Goal: Find specific page/section: Find specific page/section

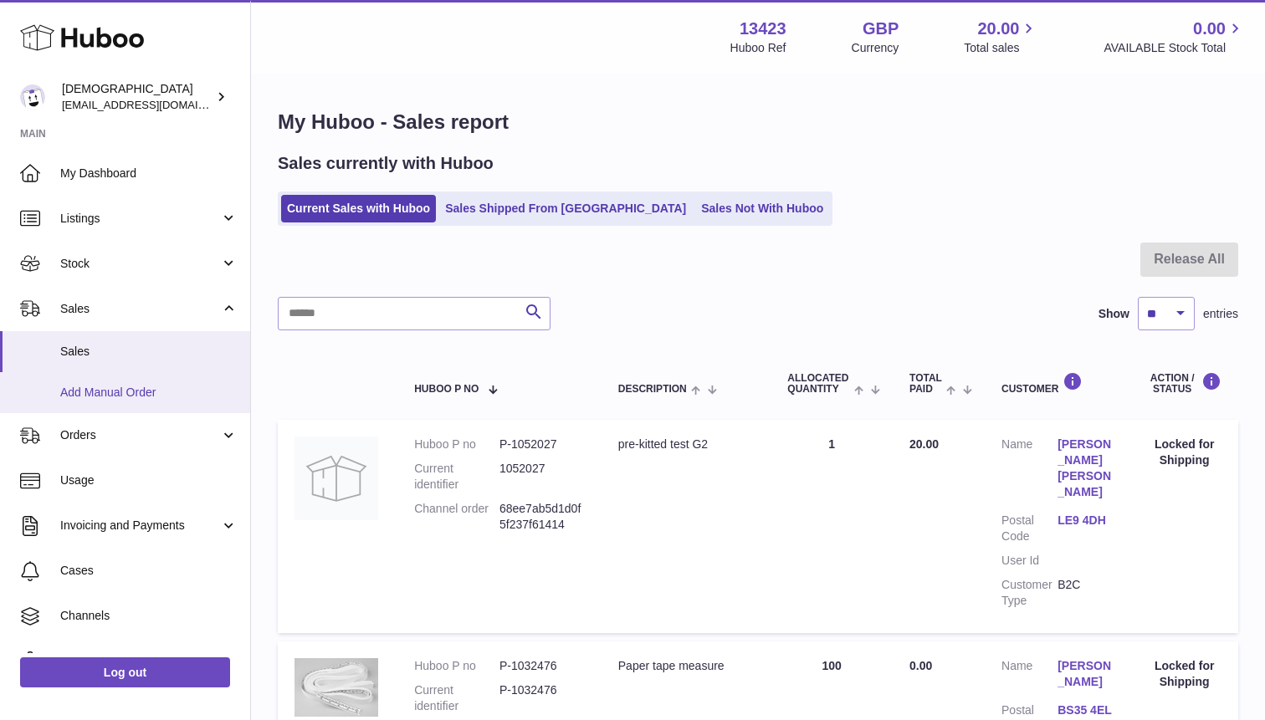
click at [159, 380] on link "Add Manual Order" at bounding box center [125, 392] width 250 height 41
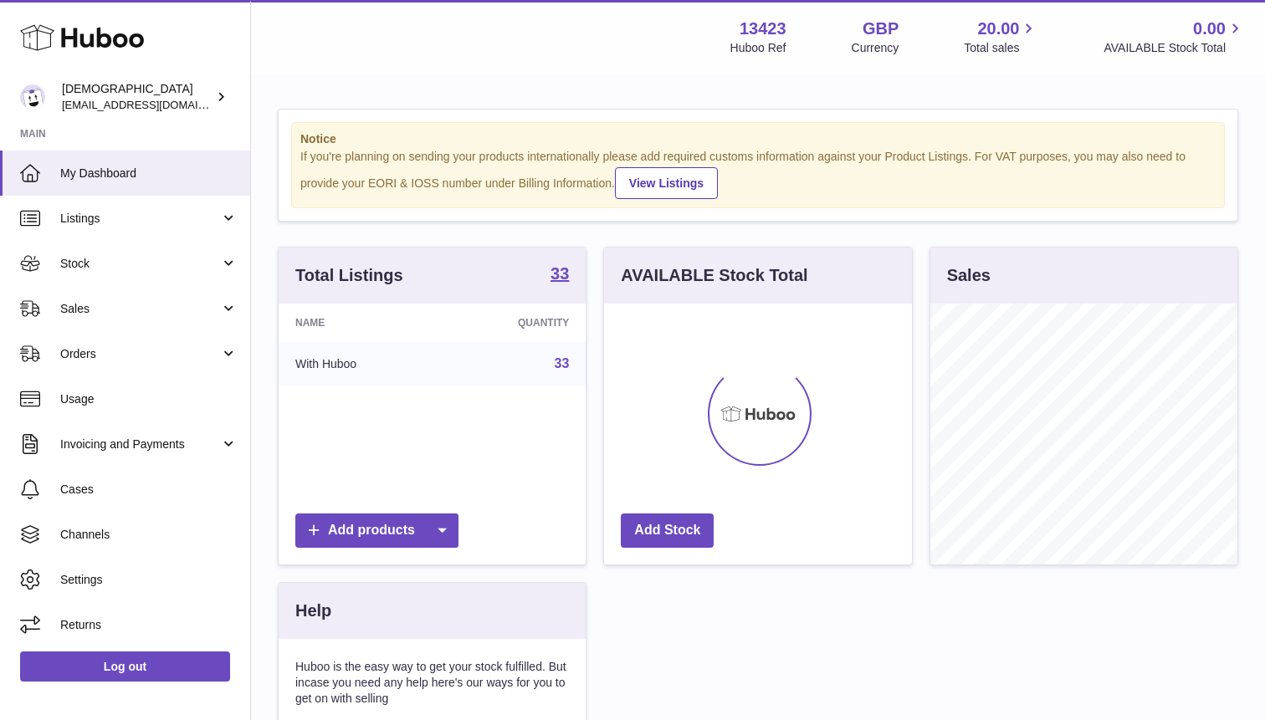
scroll to position [261, 307]
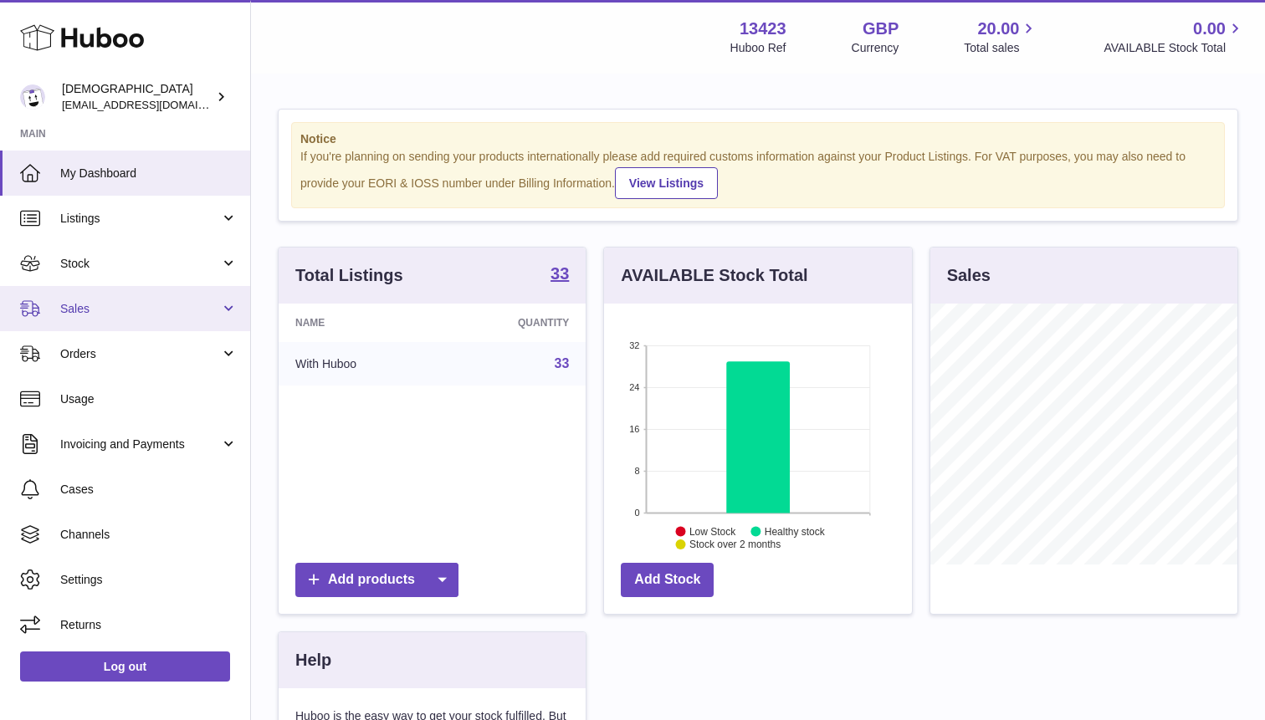
click at [124, 324] on link "Sales" at bounding box center [125, 308] width 250 height 45
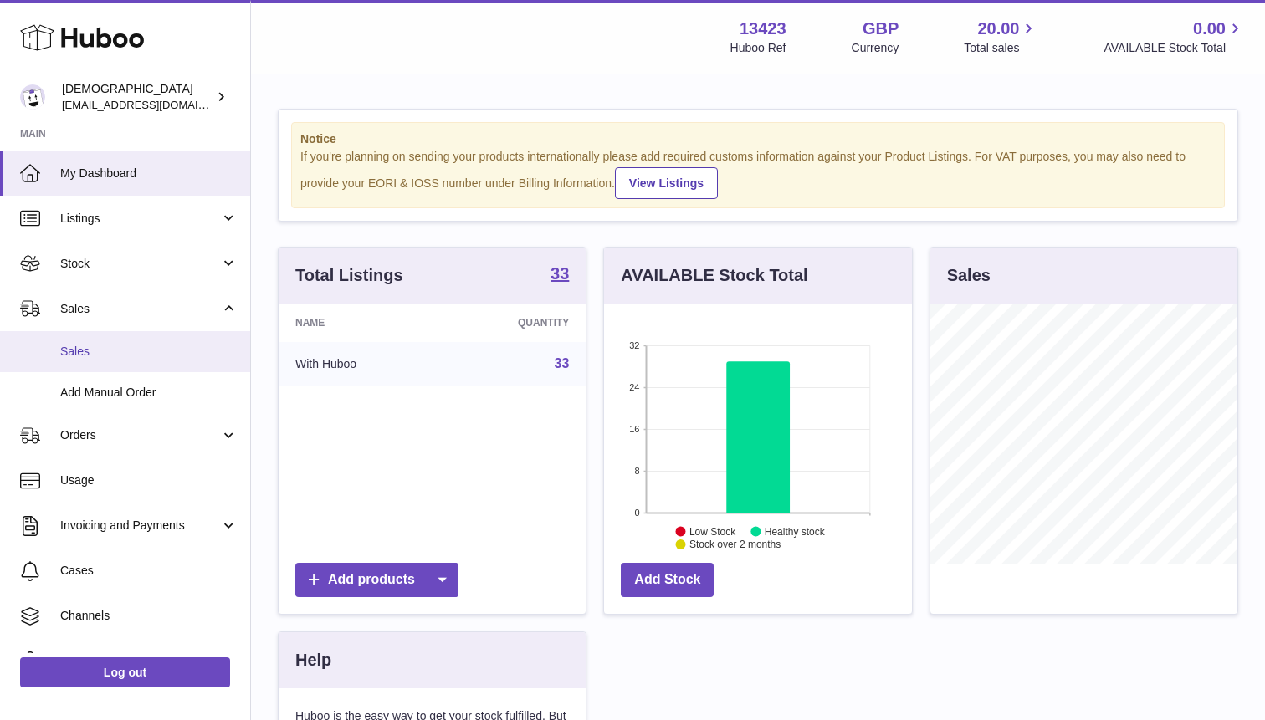
click at [125, 353] on span "Sales" at bounding box center [148, 352] width 177 height 16
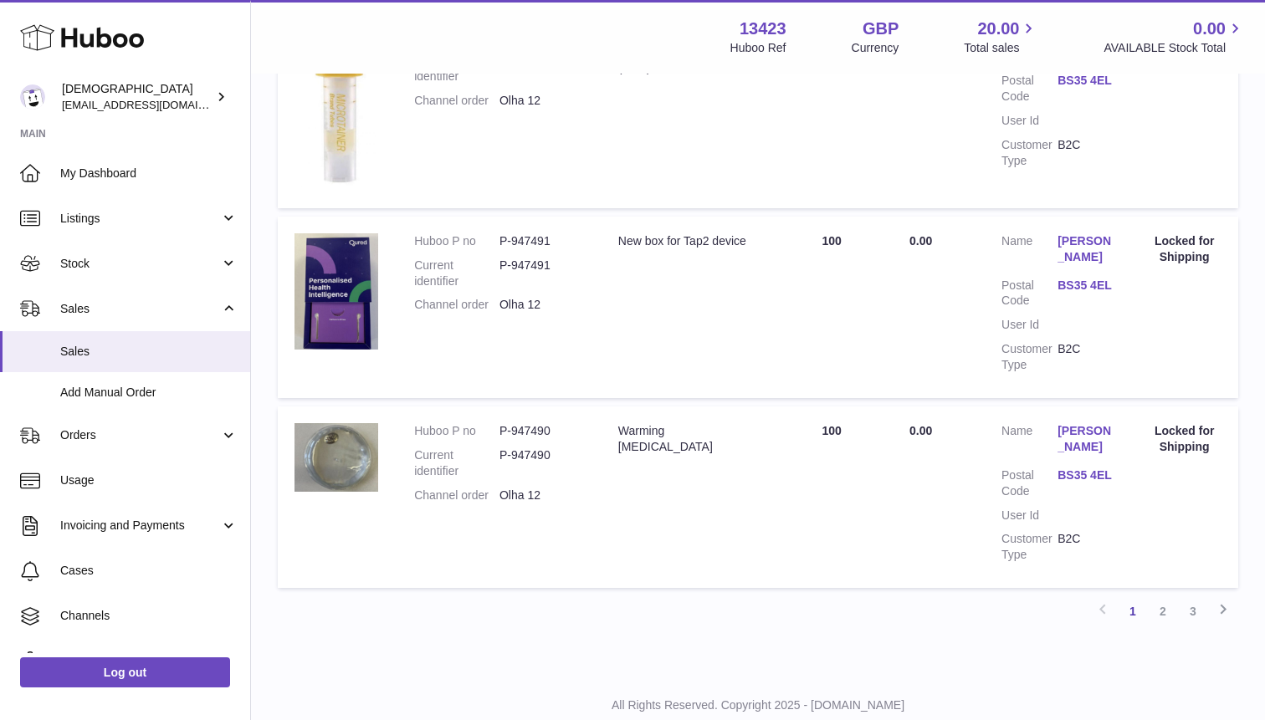
scroll to position [1743, 0]
